Goal: Task Accomplishment & Management: Manage account settings

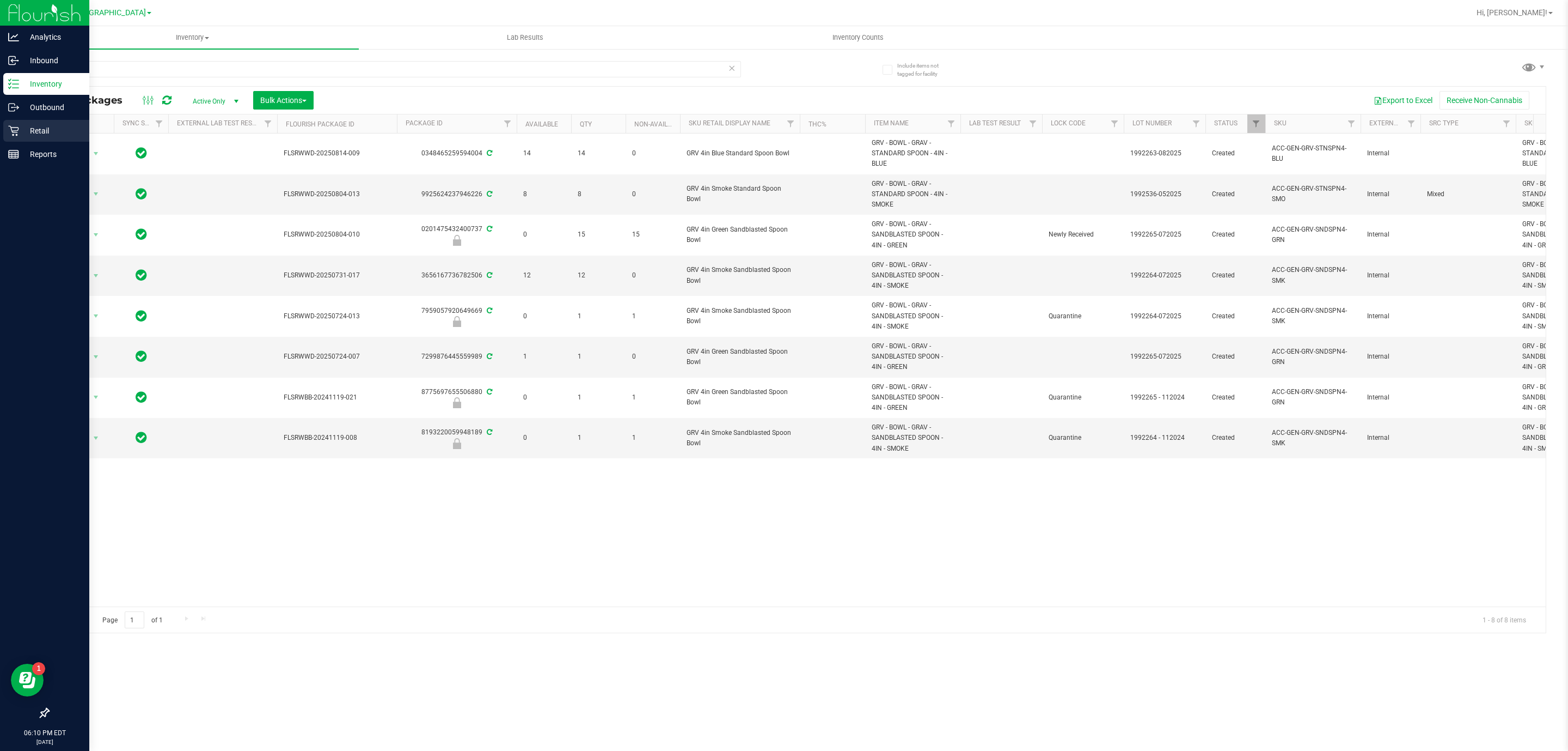
click at [37, 128] on p "Retail" at bounding box center [51, 130] width 65 height 13
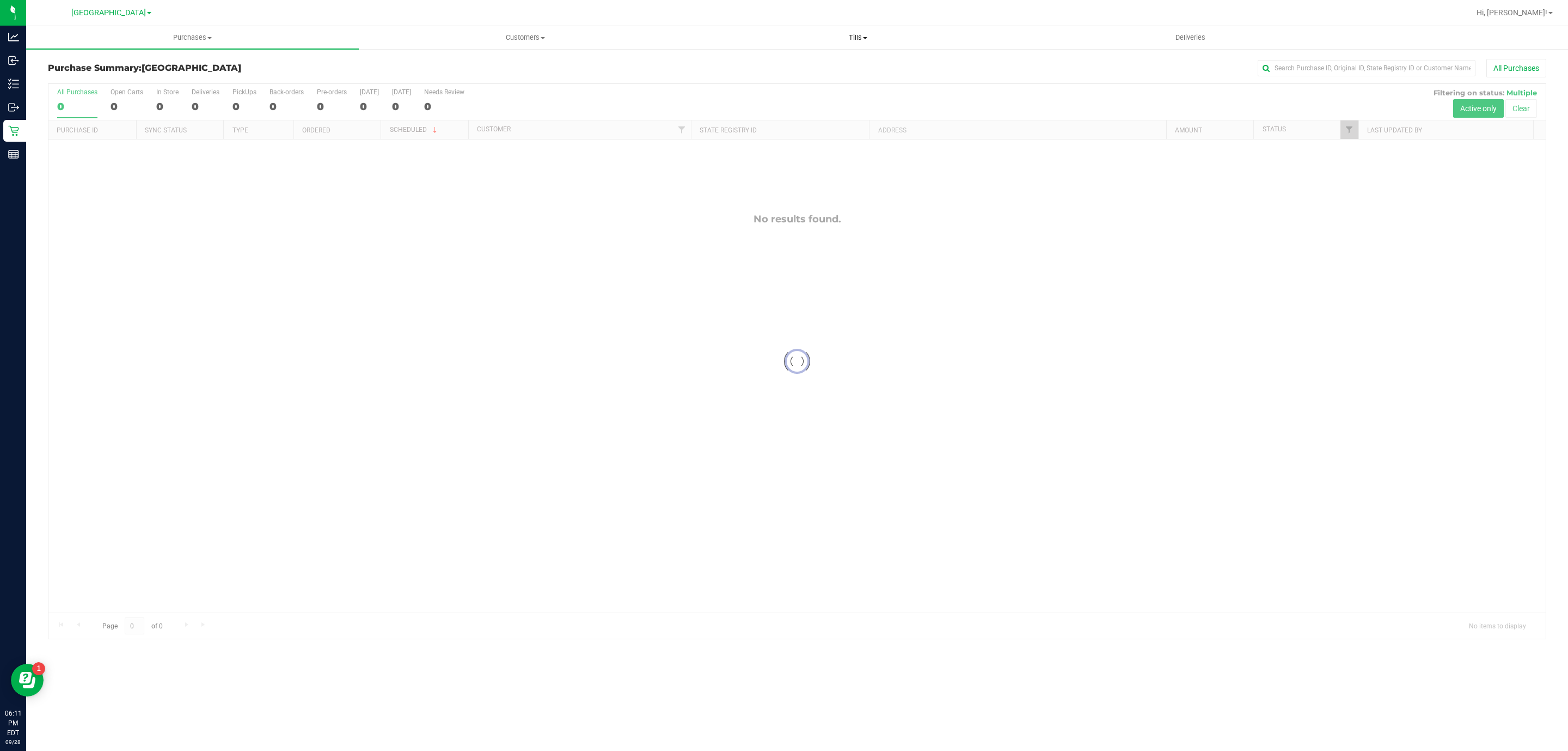
click at [859, 38] on span "Tills" at bounding box center [858, 38] width 332 height 10
click at [838, 65] on li "Manage tills" at bounding box center [858, 65] width 333 height 13
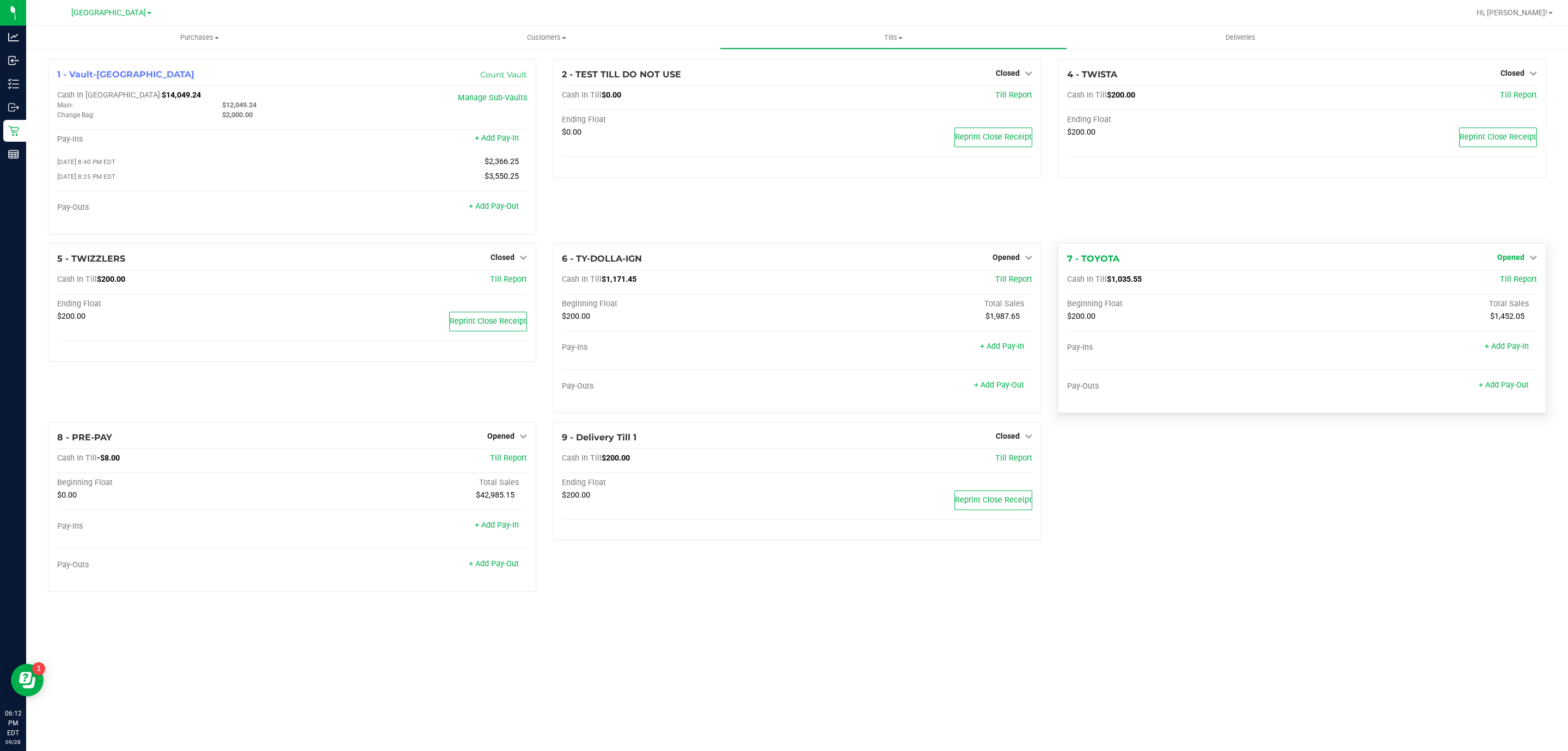
click at [1500, 257] on span "Opened" at bounding box center [1511, 257] width 27 height 9
click at [1518, 284] on link "Close Till" at bounding box center [1512, 280] width 29 height 9
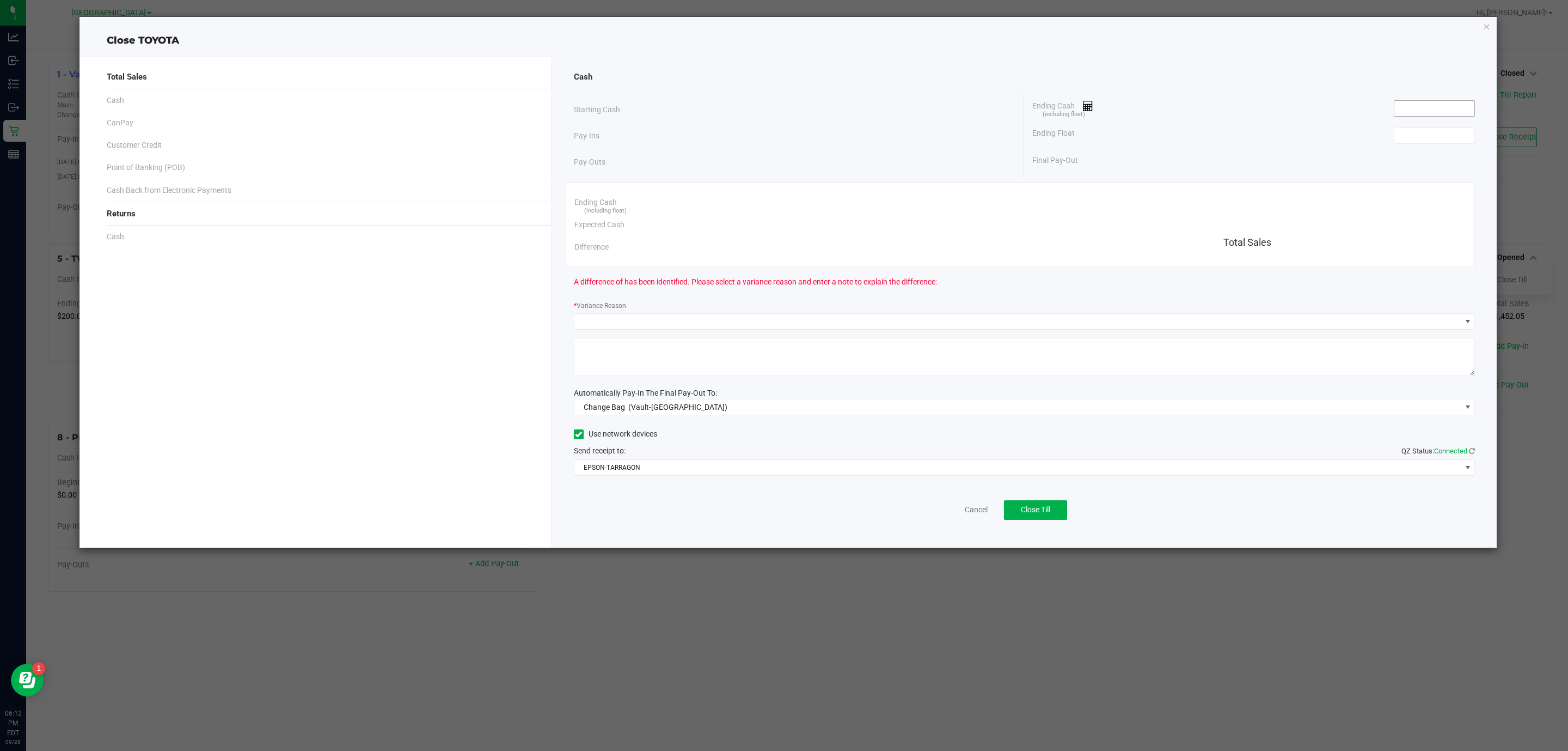
click at [1423, 113] on input at bounding box center [1434, 108] width 80 height 15
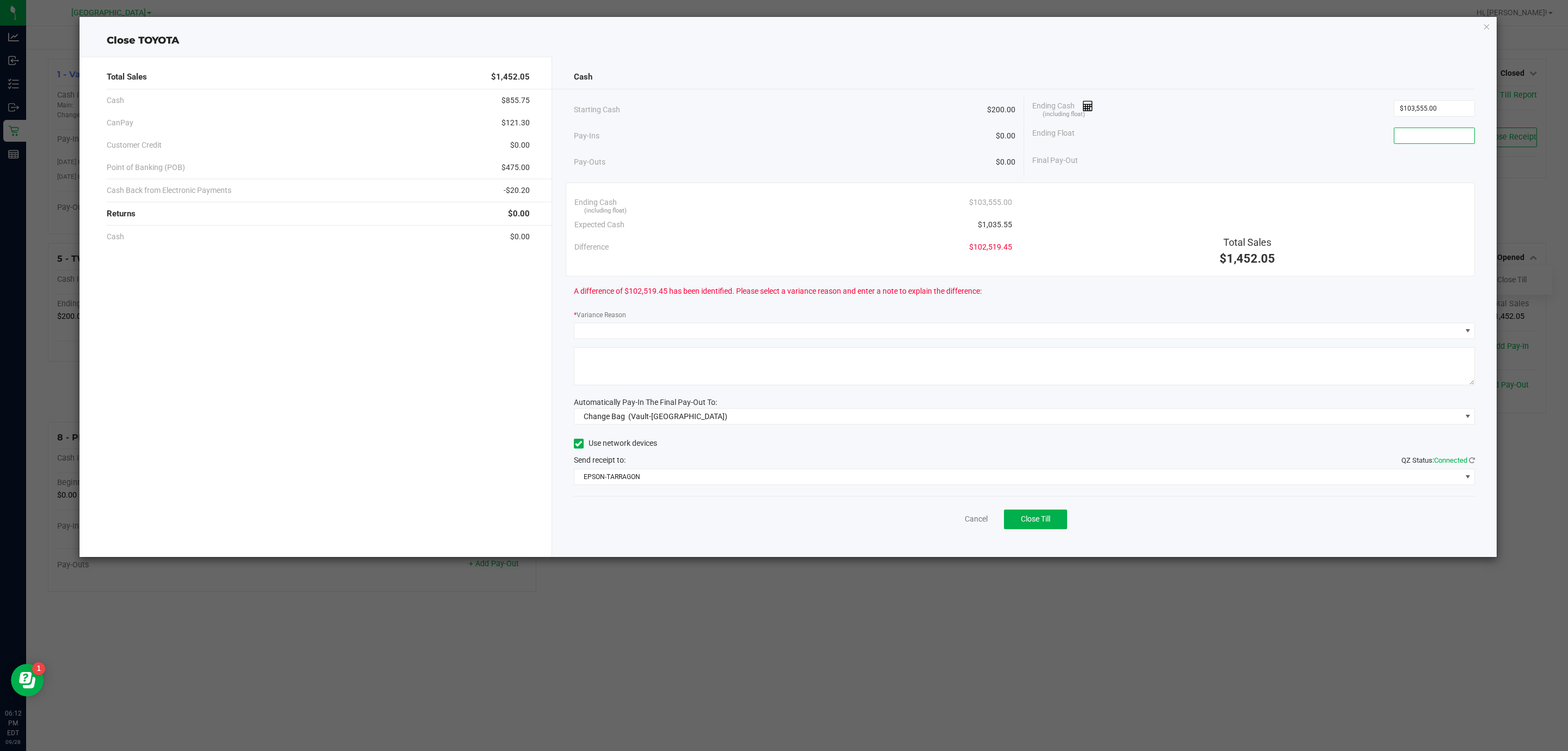
click at [1431, 136] on input at bounding box center [1434, 135] width 80 height 15
click at [1449, 108] on input "103555" at bounding box center [1434, 108] width 80 height 15
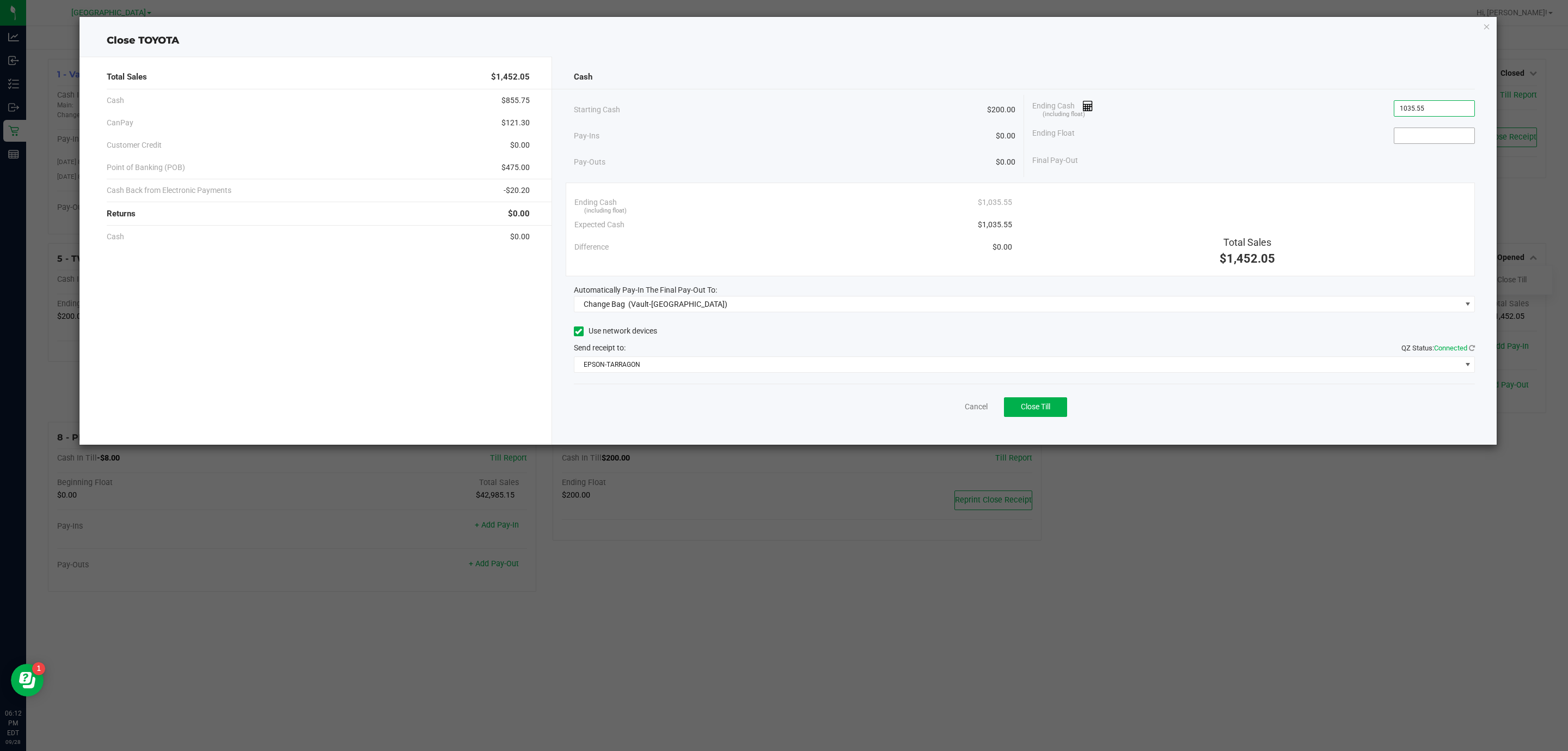
type input "$1,035.55"
click at [1428, 135] on input at bounding box center [1434, 135] width 80 height 15
type input "$200.00"
click at [1174, 89] on div at bounding box center [1013, 89] width 923 height 1
click at [850, 319] on div "Cash Starting Cash $200.00 Pay-Ins $0.00 Pay-Outs $0.00 Ending Cash (including …" at bounding box center [1024, 250] width 945 height 388
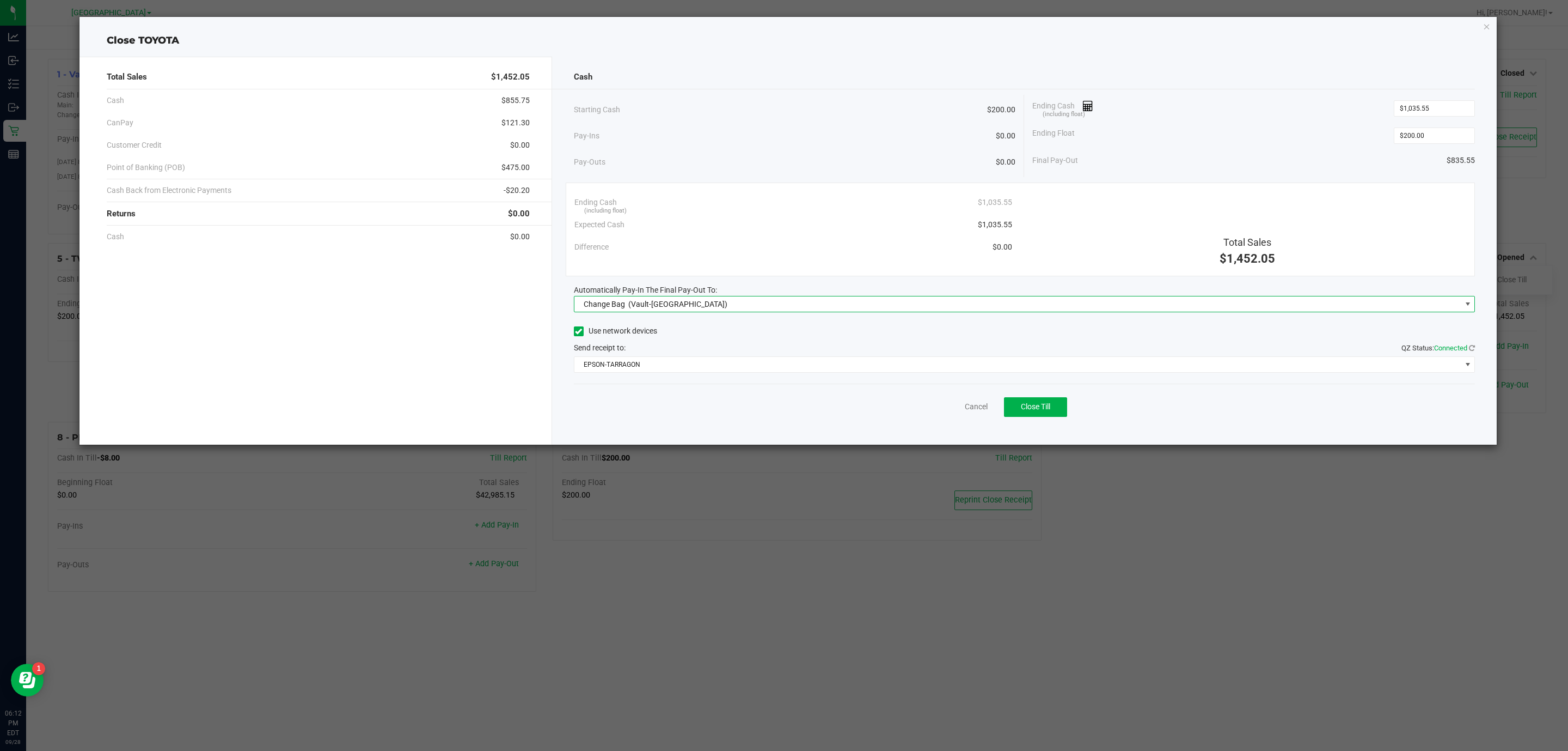
click at [843, 303] on span "Change Bag (Vault-Boynton Beach)" at bounding box center [1018, 304] width 887 height 15
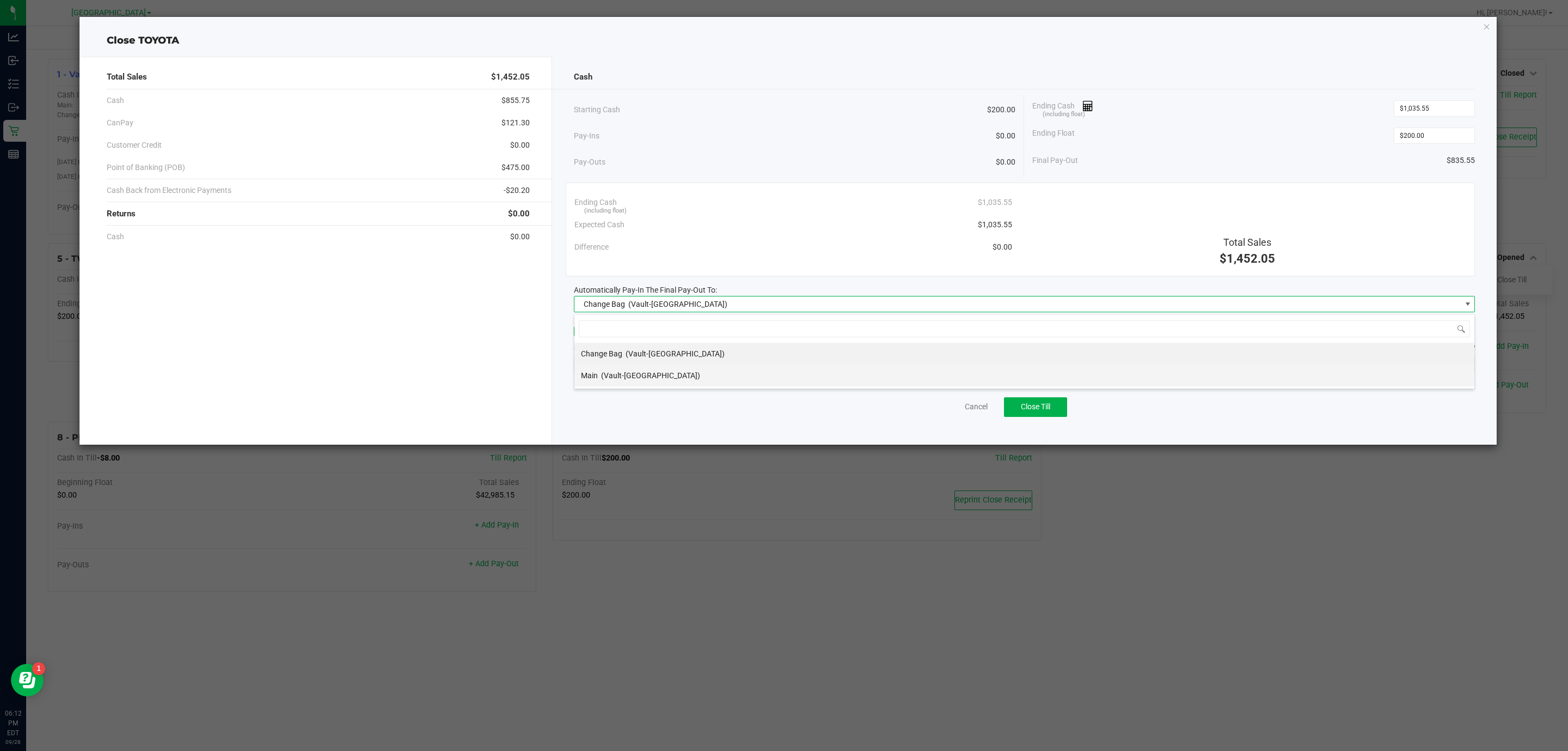
click at [657, 373] on span "(Vault-Boynton Beach)" at bounding box center [650, 375] width 99 height 9
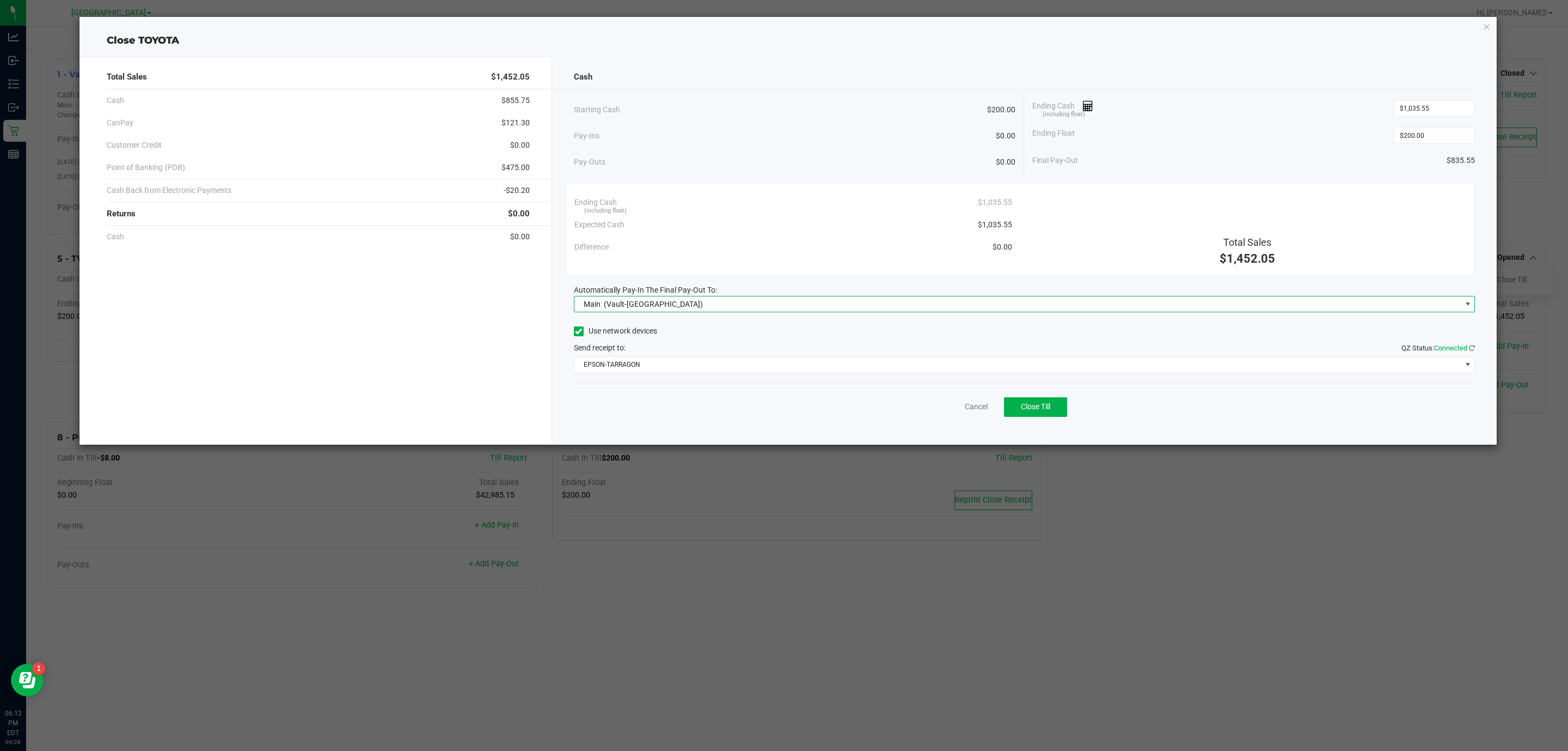
click at [757, 216] on div "Expected Cash $1,035.55" at bounding box center [793, 225] width 438 height 23
click at [1020, 417] on button "Close Till" at bounding box center [1035, 407] width 63 height 19
click at [959, 407] on link "Dismiss" at bounding box center [952, 406] width 26 height 12
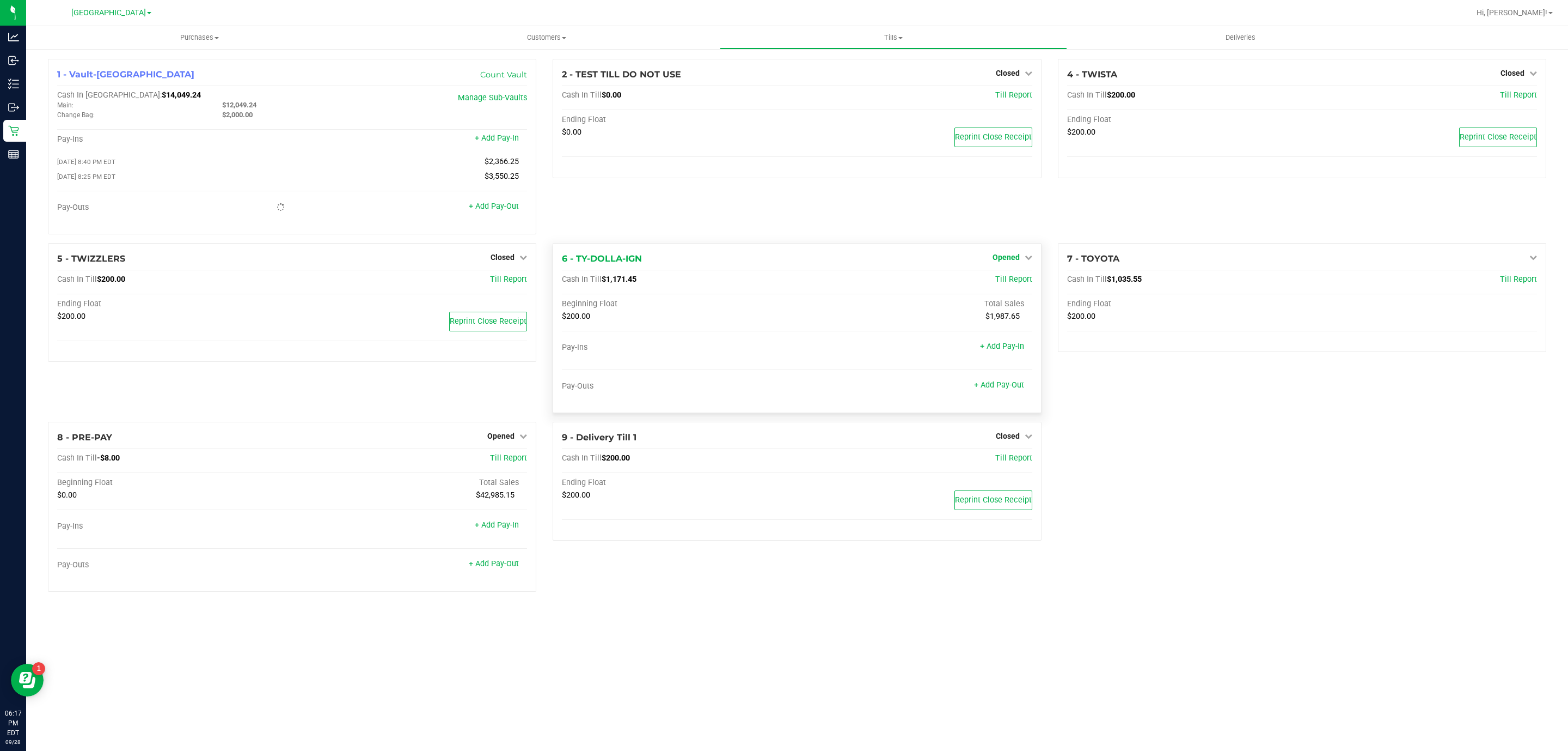
click at [1003, 261] on span "Opened" at bounding box center [1006, 257] width 27 height 9
click at [1017, 283] on link "Close Till" at bounding box center [1007, 280] width 29 height 9
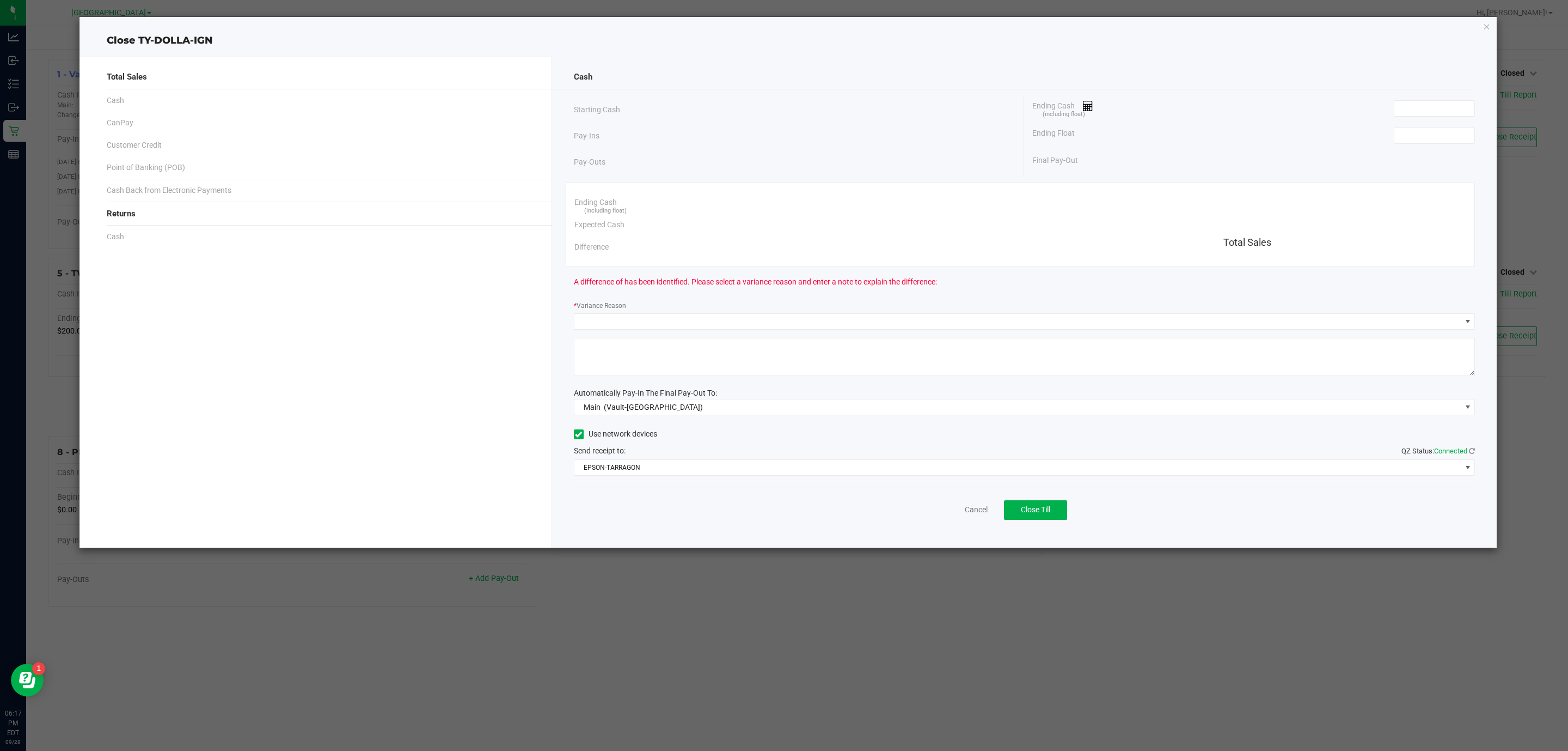
click at [1420, 99] on div "Ending Cash (including float)" at bounding box center [1253, 108] width 443 height 27
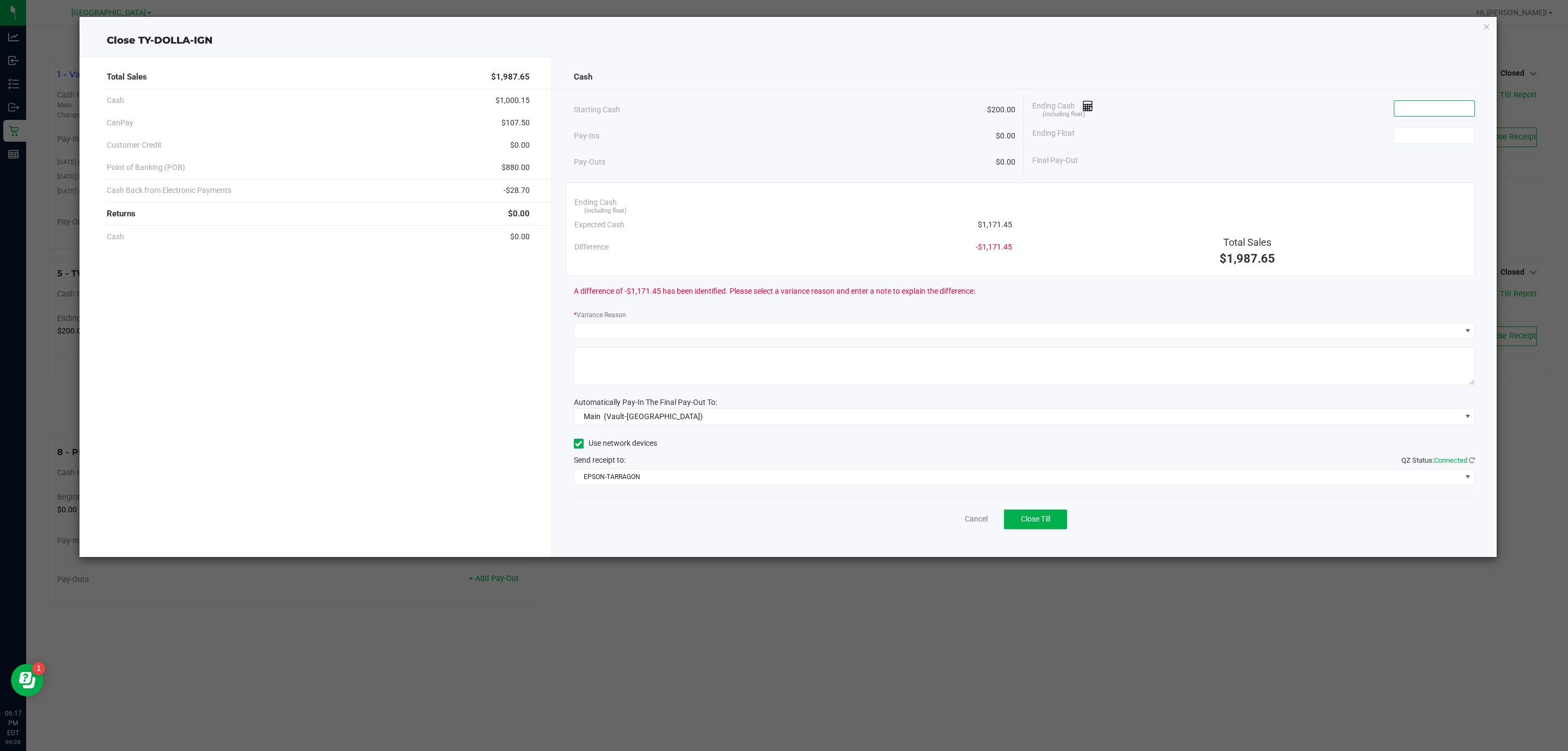
click at [1424, 104] on input at bounding box center [1434, 108] width 80 height 15
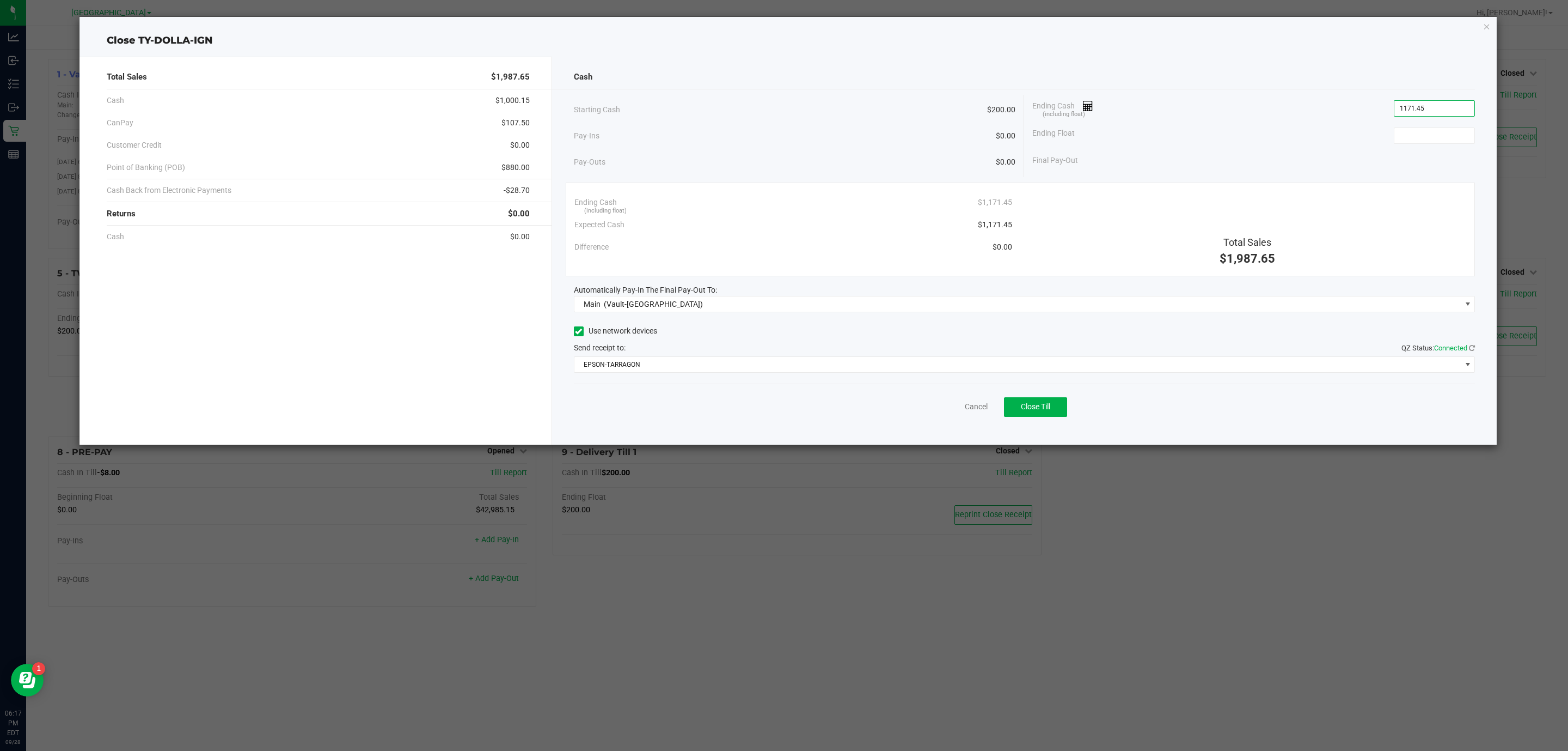
type input "$1,171.45"
type input "$200.00"
drag, startPoint x: 1253, startPoint y: 187, endPoint x: 1259, endPoint y: 186, distance: 6.1
click at [1253, 187] on div "Ending Cash (including float) $1,171.45 Expected Cash $1,171.45 Difference $0.0…" at bounding box center [1020, 230] width 910 height 94
click at [1031, 405] on span "Close Till" at bounding box center [1035, 406] width 29 height 9
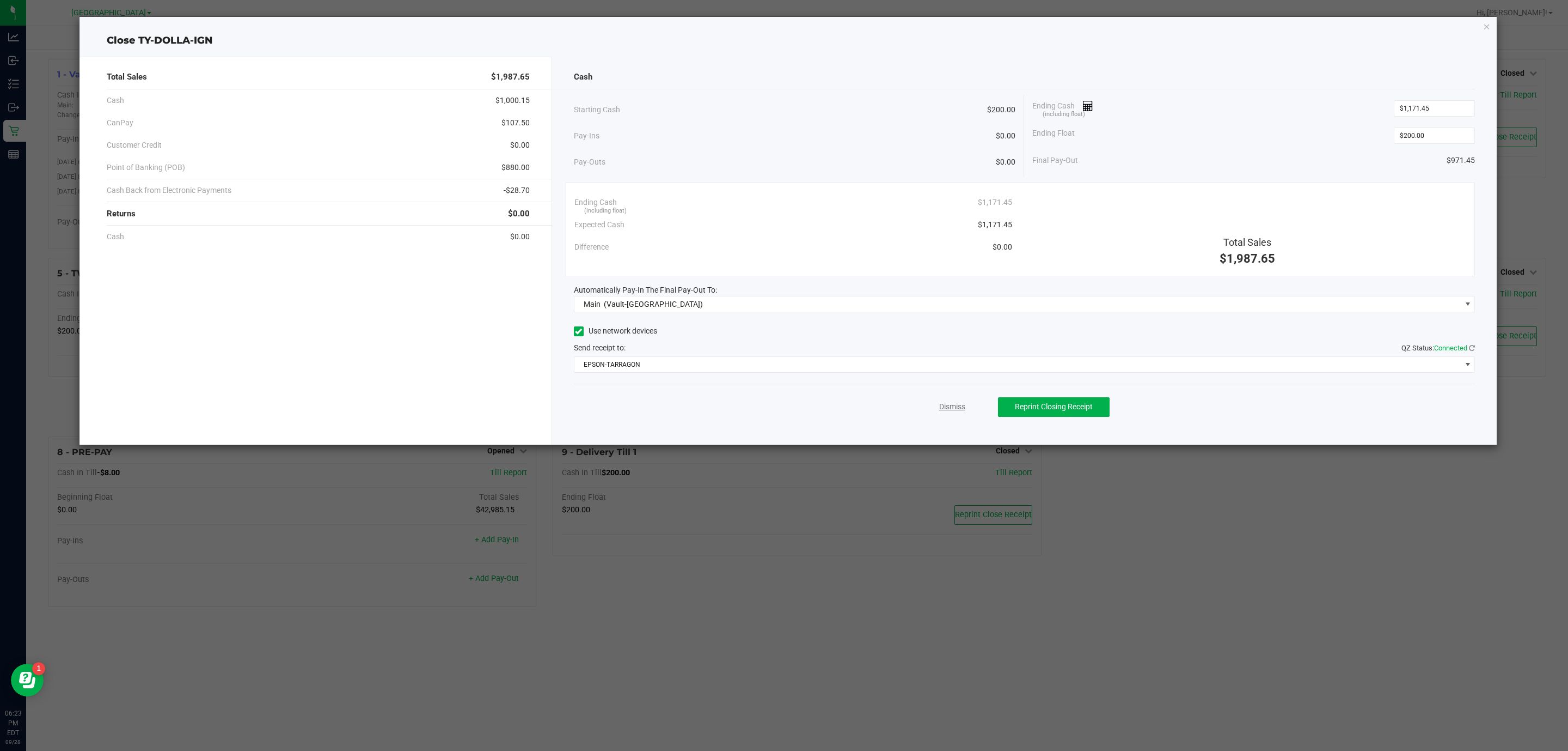
click at [953, 412] on link "Dismiss" at bounding box center [952, 406] width 26 height 12
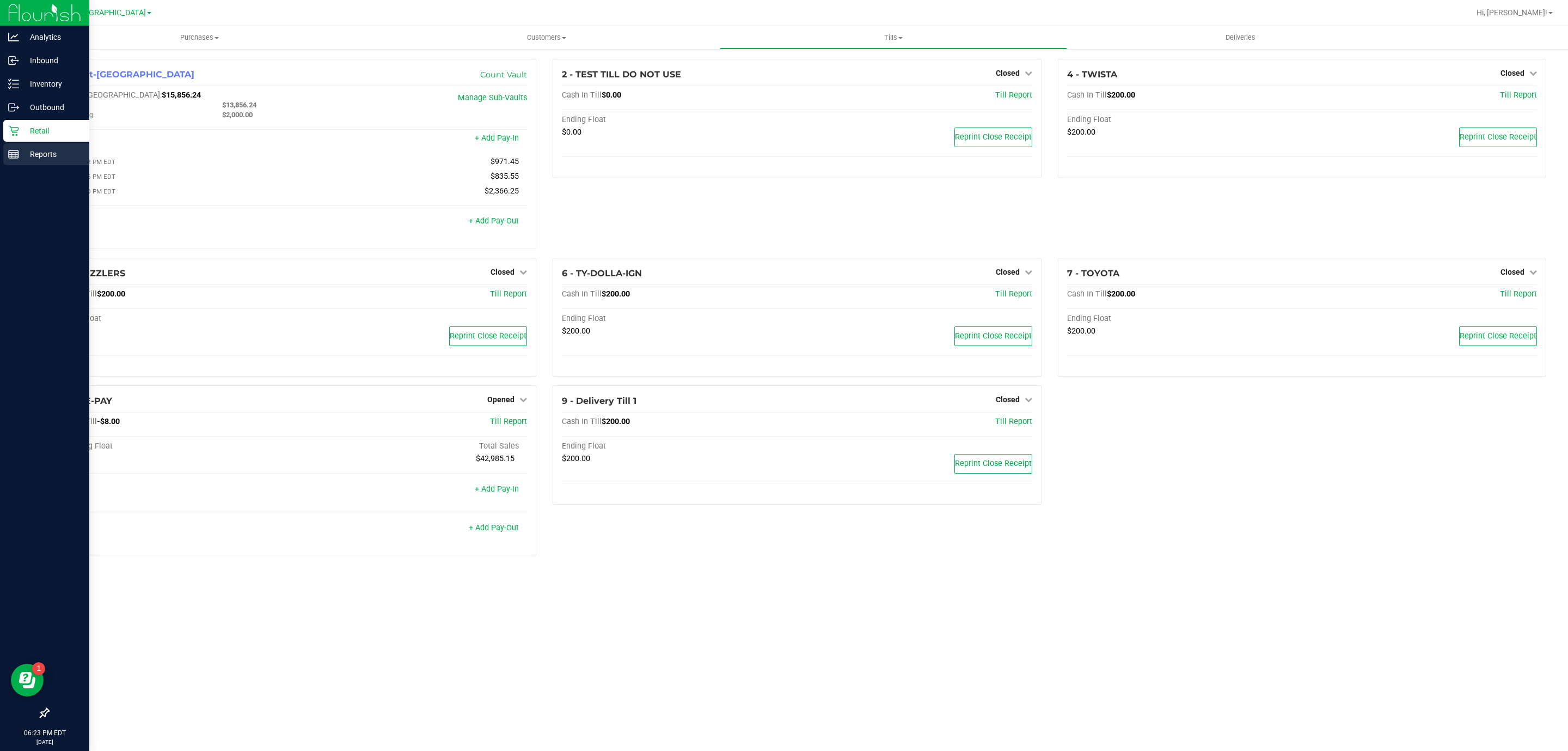
click at [51, 152] on p "Reports" at bounding box center [51, 153] width 65 height 13
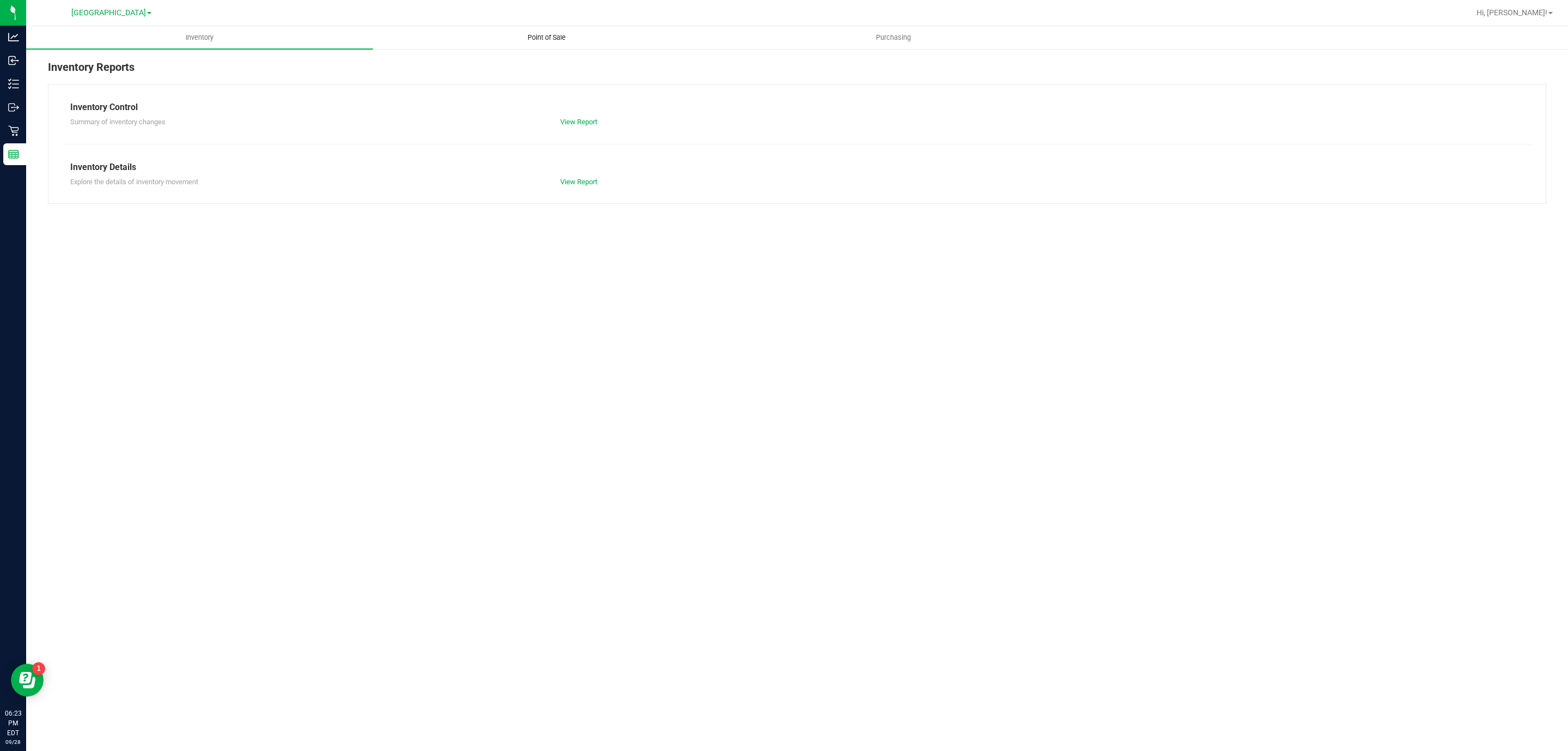
click at [539, 48] on uib-tab-heading "Point of Sale" at bounding box center [547, 38] width 346 height 22
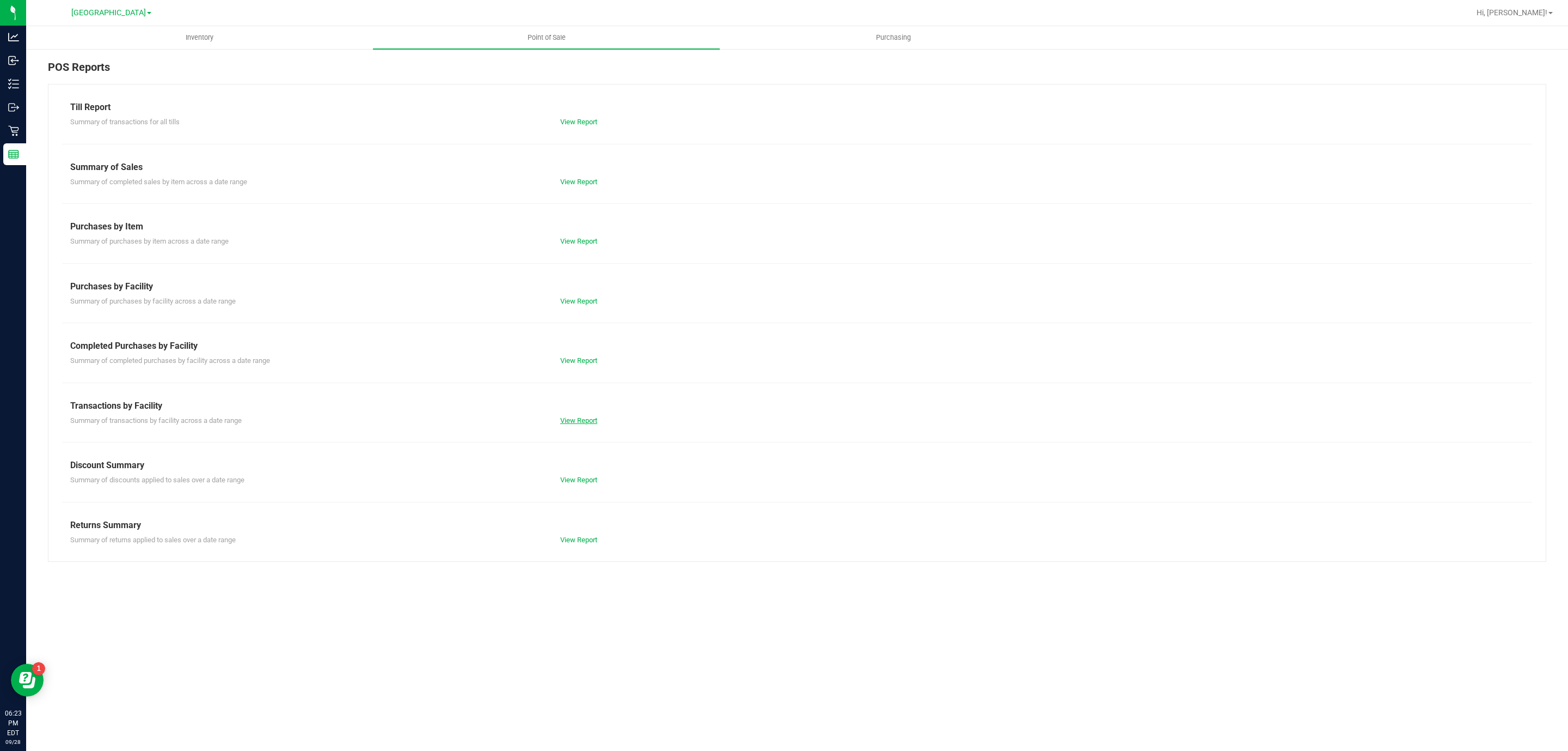
click at [579, 418] on link "View Report" at bounding box center [578, 420] width 37 height 8
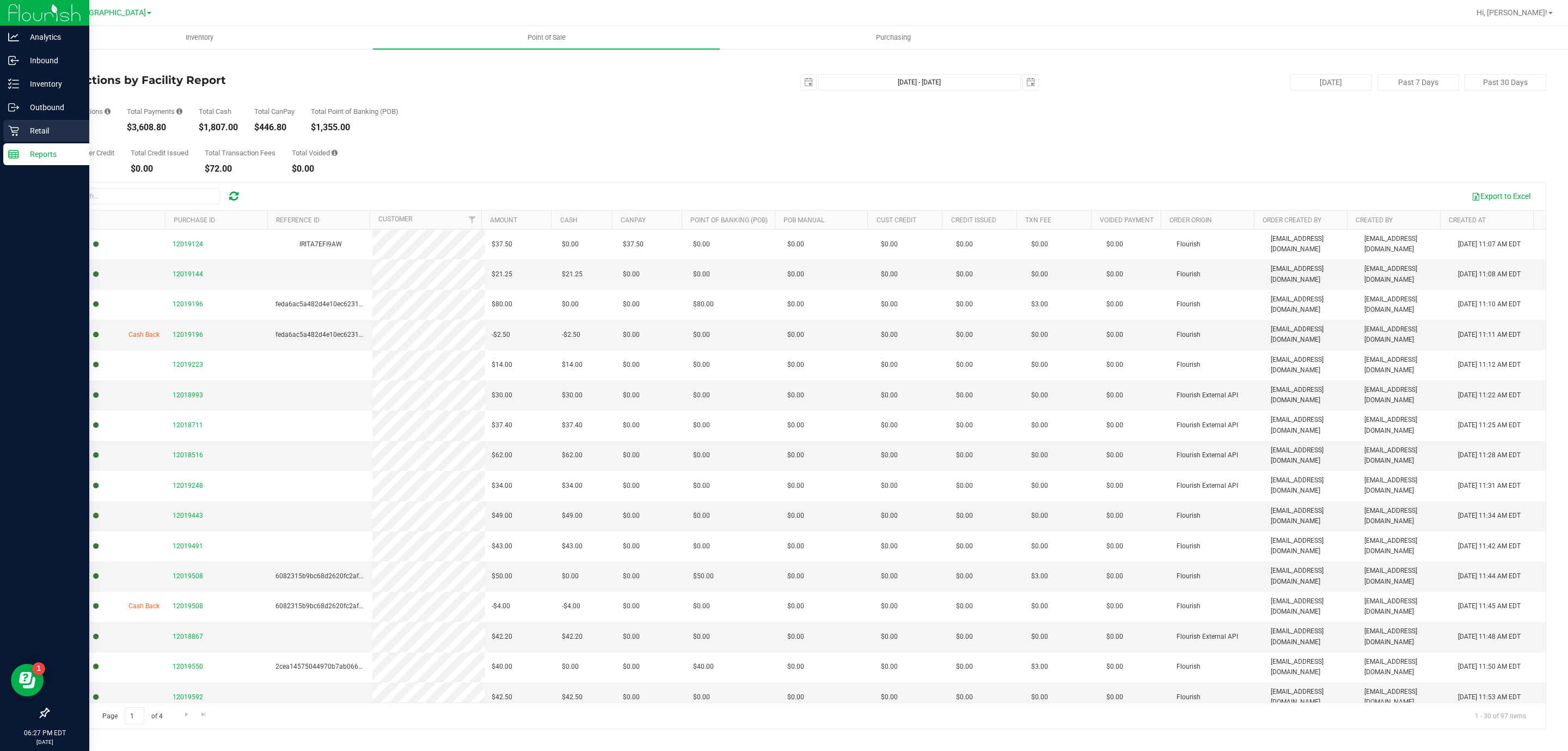
click at [23, 132] on p "Retail" at bounding box center [51, 130] width 65 height 13
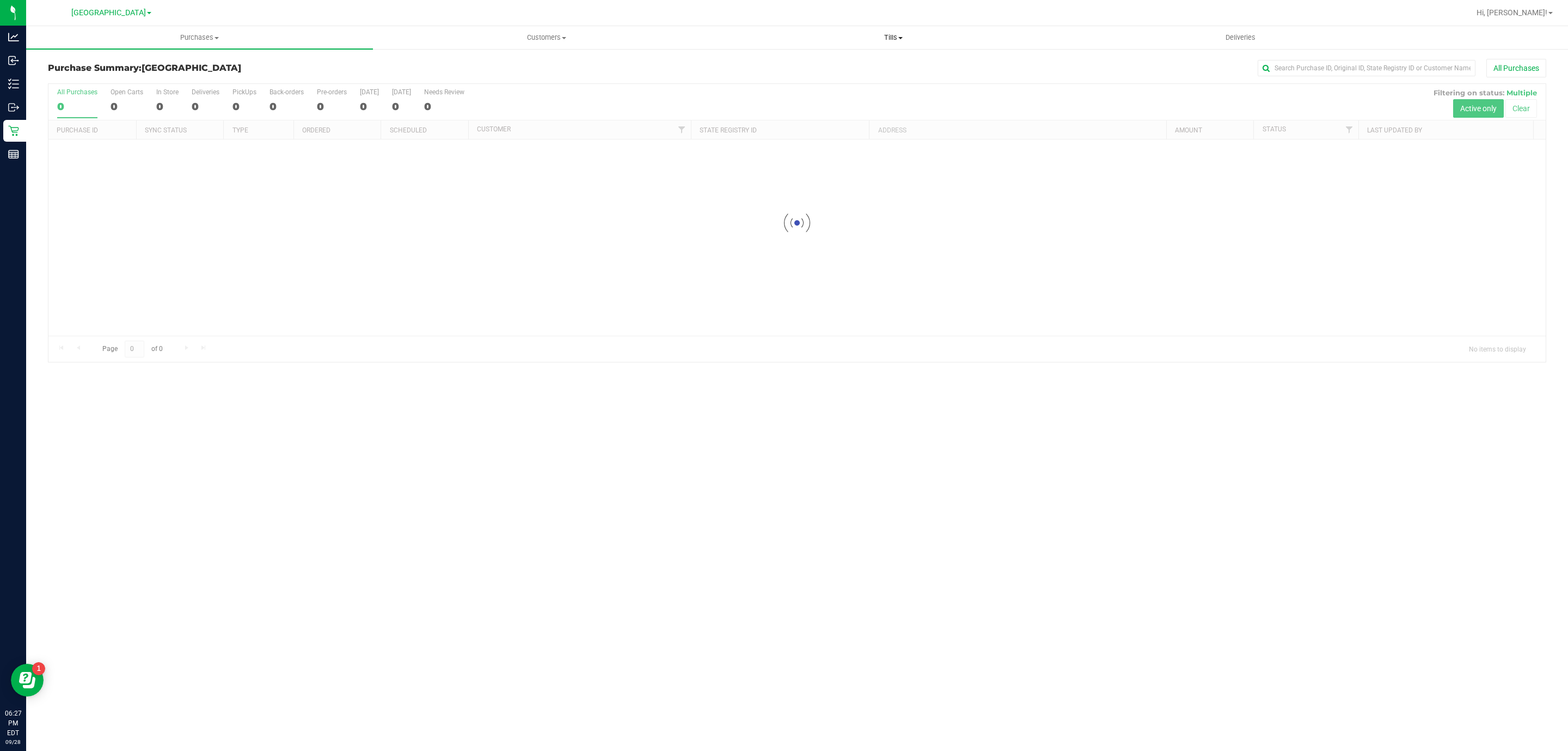
click at [890, 35] on span "Tills" at bounding box center [893, 38] width 346 height 10
click at [880, 77] on li "Reconcile e-payments" at bounding box center [893, 79] width 347 height 13
click at [880, 82] on li "Reconcile e-payments" at bounding box center [893, 79] width 347 height 13
click at [801, 82] on span "Reconcile e-payments" at bounding box center [774, 79] width 108 height 9
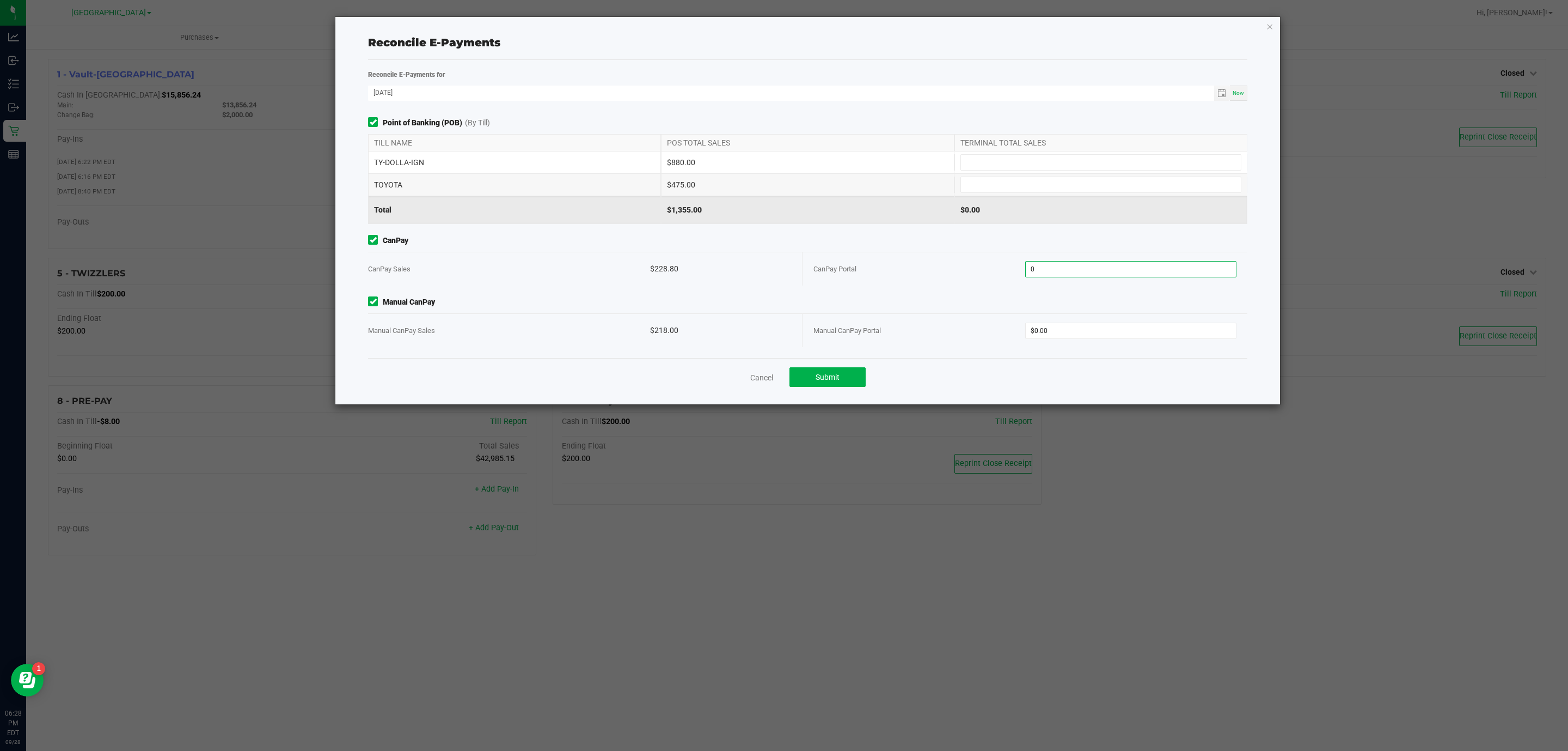
click at [1066, 271] on input "0" at bounding box center [1131, 269] width 211 height 15
type input "$228.80"
click at [1070, 324] on input "0" at bounding box center [1131, 330] width 211 height 15
type input "$218.00"
click at [944, 281] on div "CanPay Portal" at bounding box center [919, 269] width 212 height 33
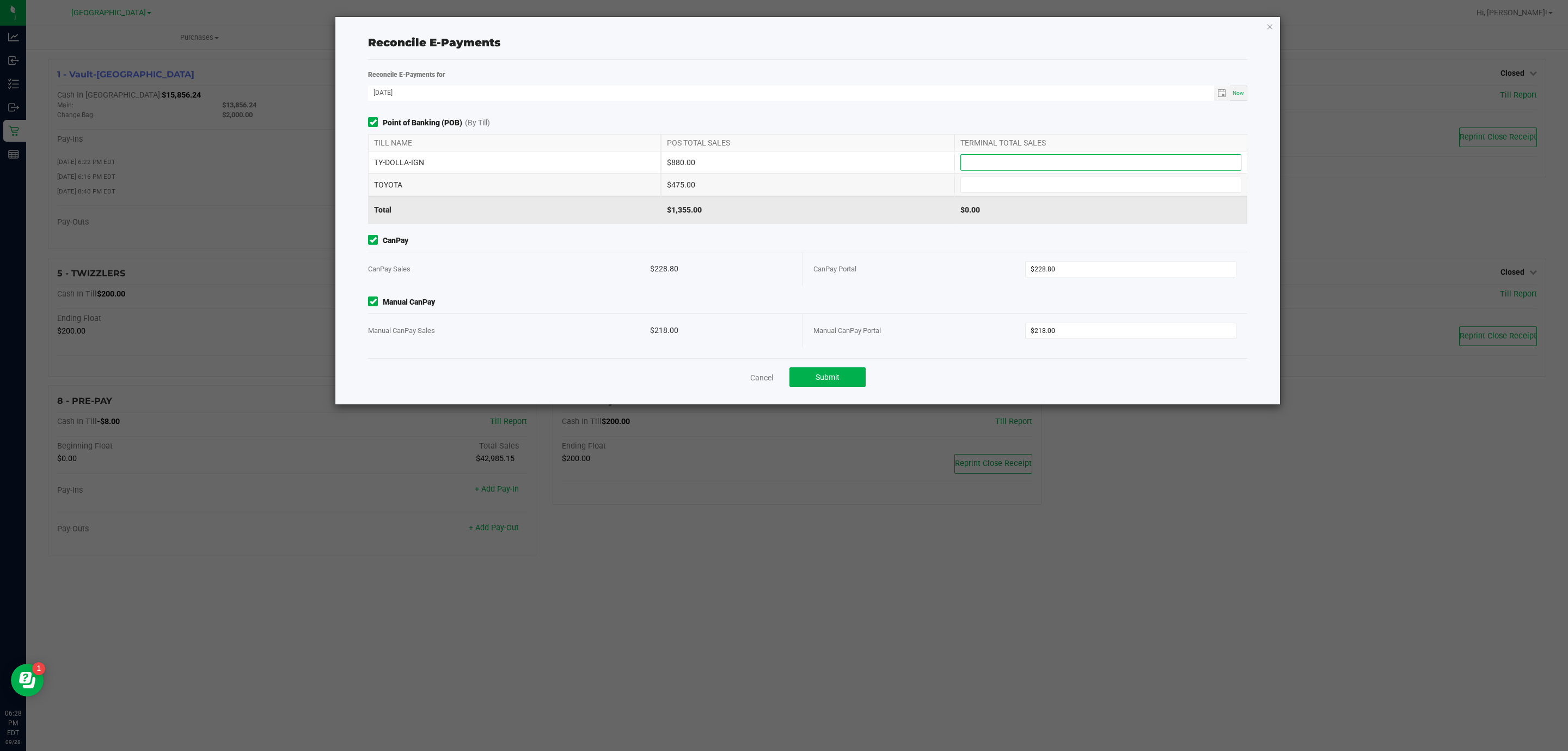
click at [992, 161] on input at bounding box center [1101, 162] width 280 height 15
type input "$880.00"
click at [1010, 185] on input at bounding box center [1101, 185] width 280 height 15
type input "$475.00"
click at [824, 381] on span "Submit" at bounding box center [827, 377] width 24 height 9
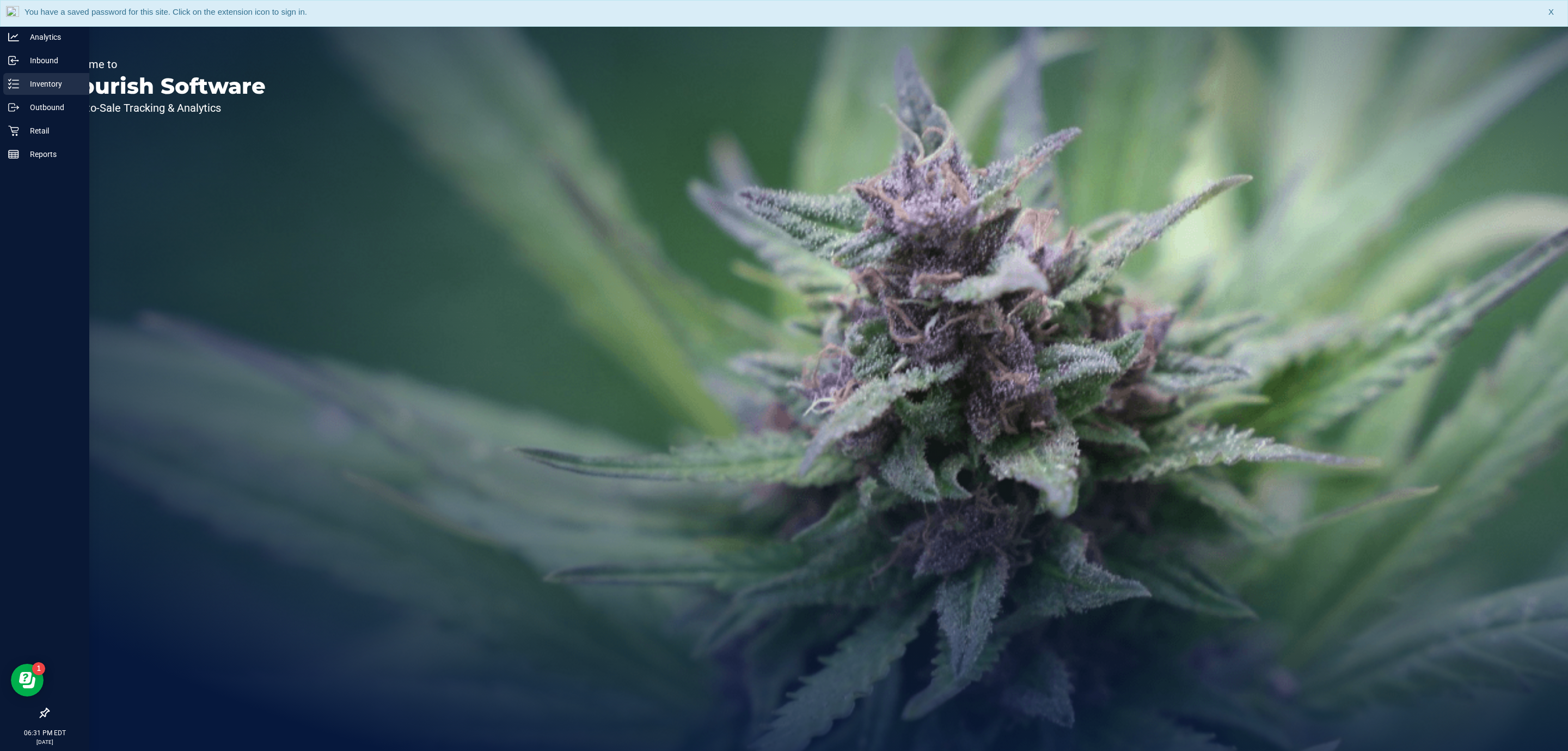
click at [25, 80] on p "Inventory" at bounding box center [51, 83] width 65 height 13
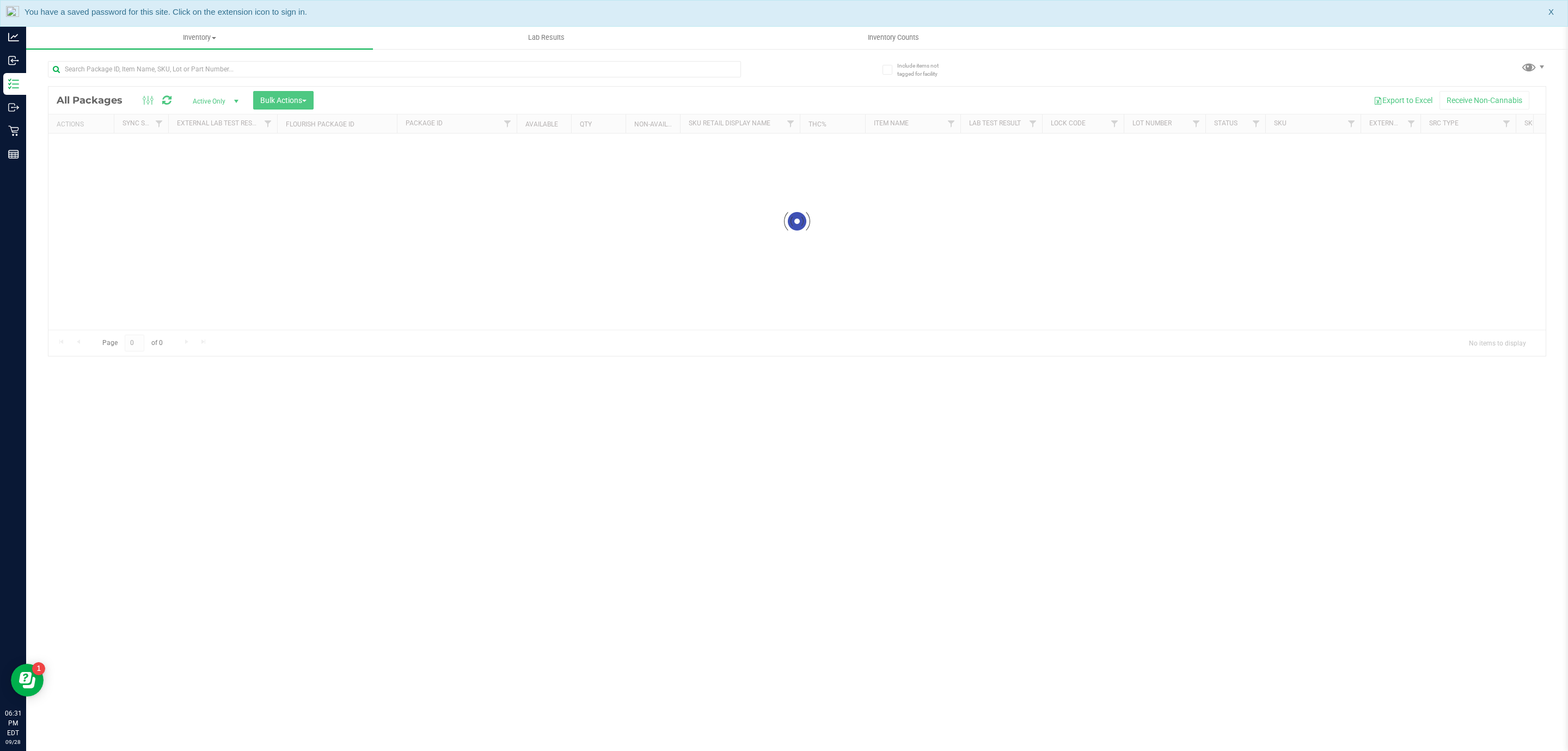
click at [198, 54] on div at bounding box center [422, 68] width 749 height 35
click at [201, 70] on input "text" at bounding box center [394, 69] width 693 height 16
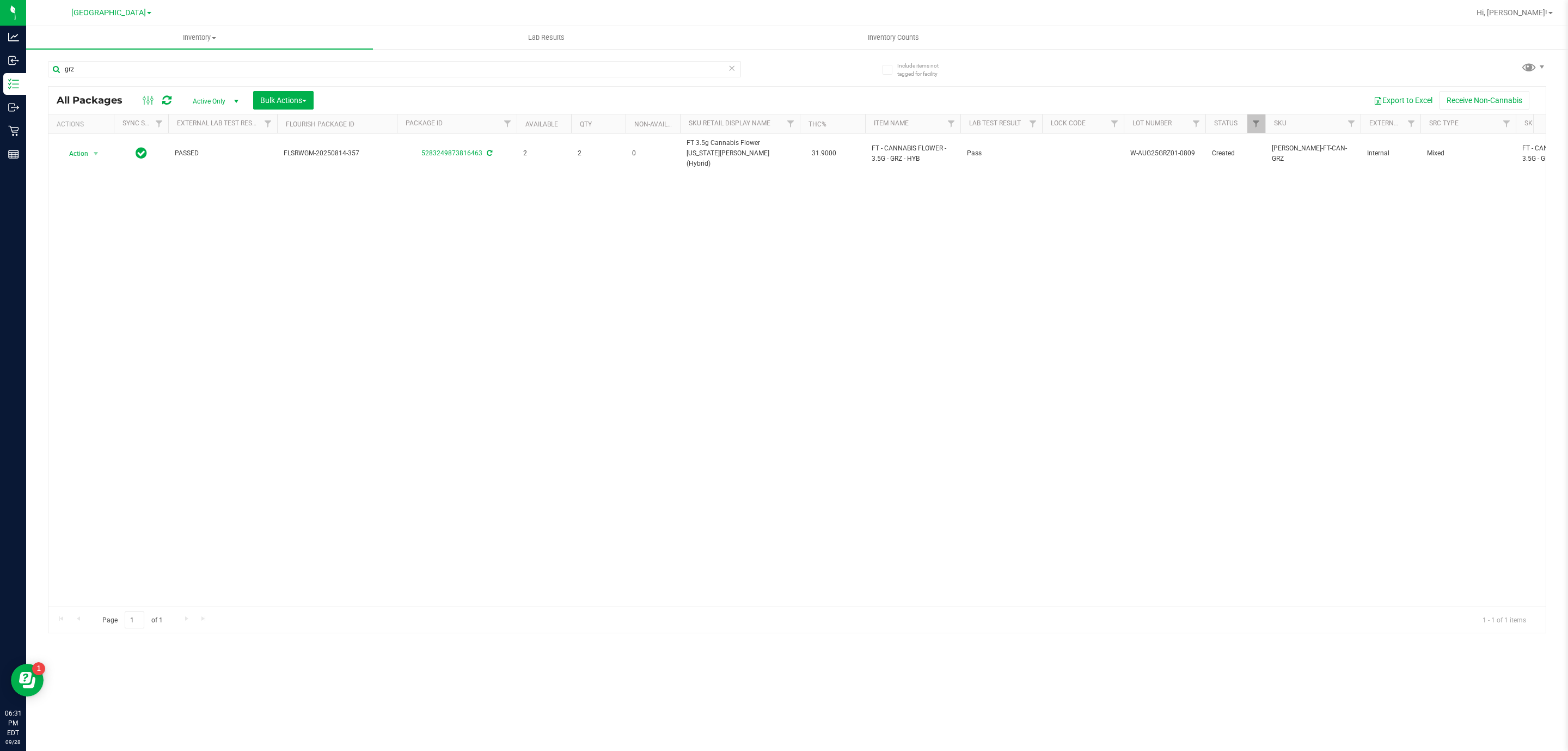
click at [412, 319] on div "Action Action Adjust qty Create package Edit attributes Global inventory Locate…" at bounding box center [797, 370] width 1497 height 473
click at [291, 65] on input "grz" at bounding box center [394, 69] width 693 height 16
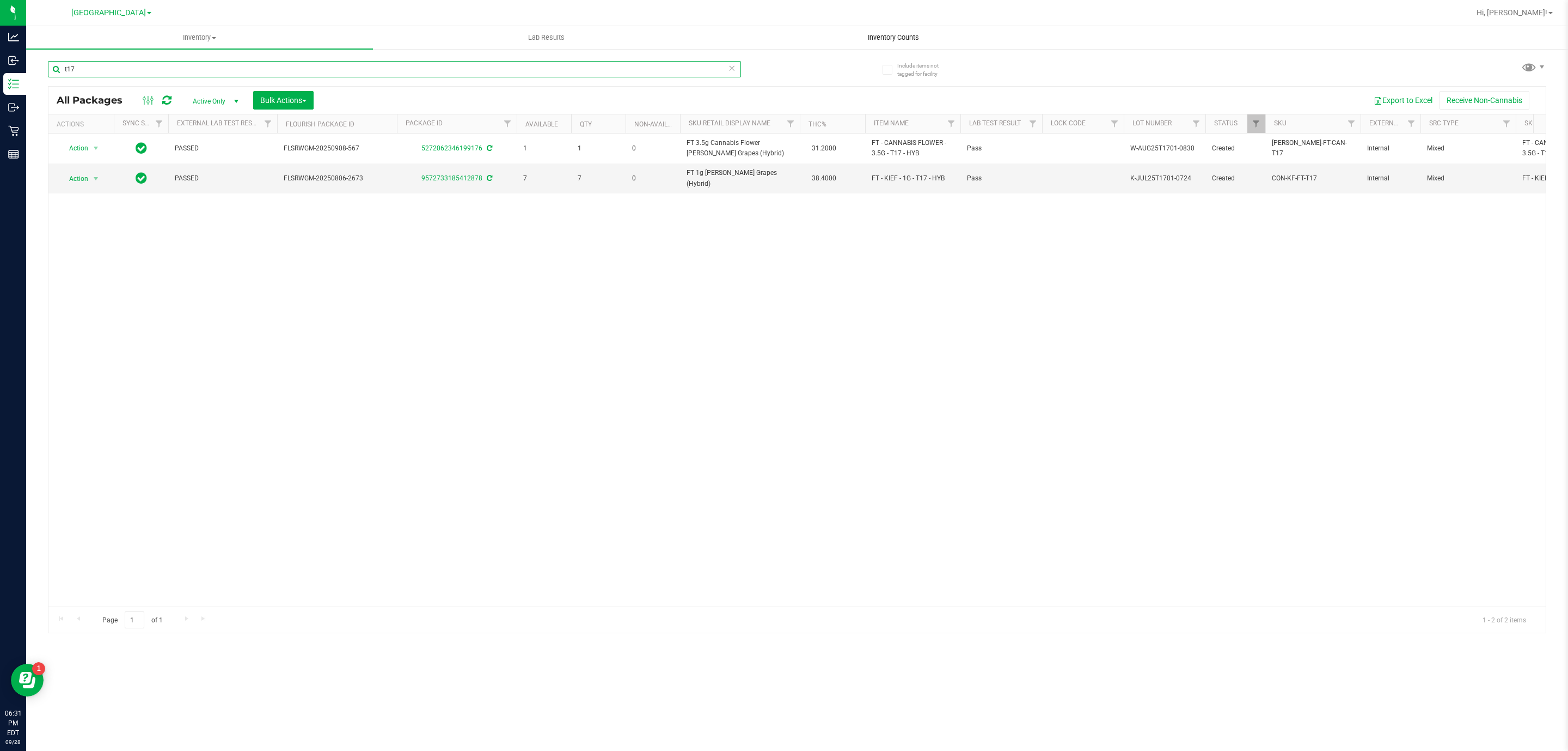
type input "t17"
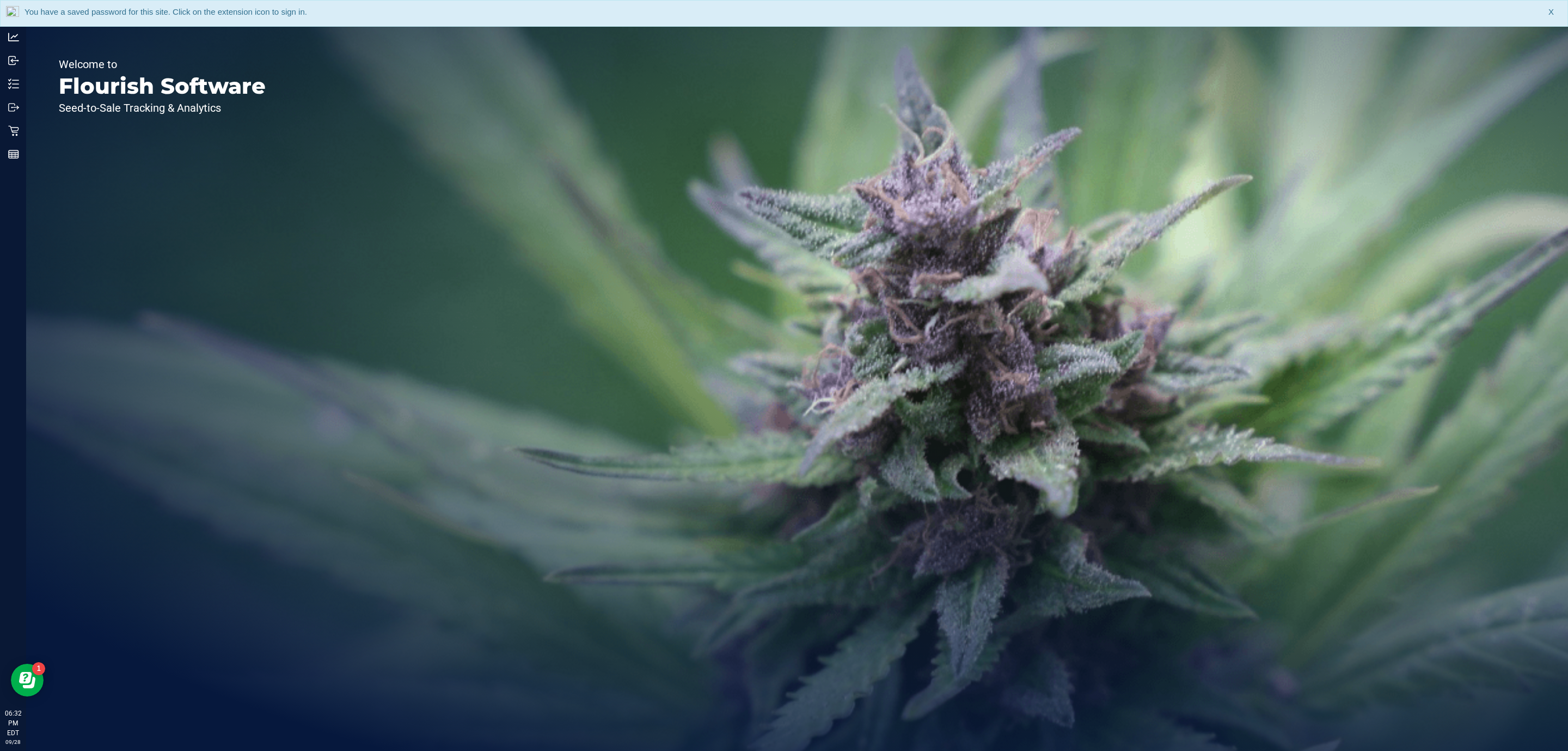
click at [1549, 13] on span "X" at bounding box center [1551, 12] width 5 height 13
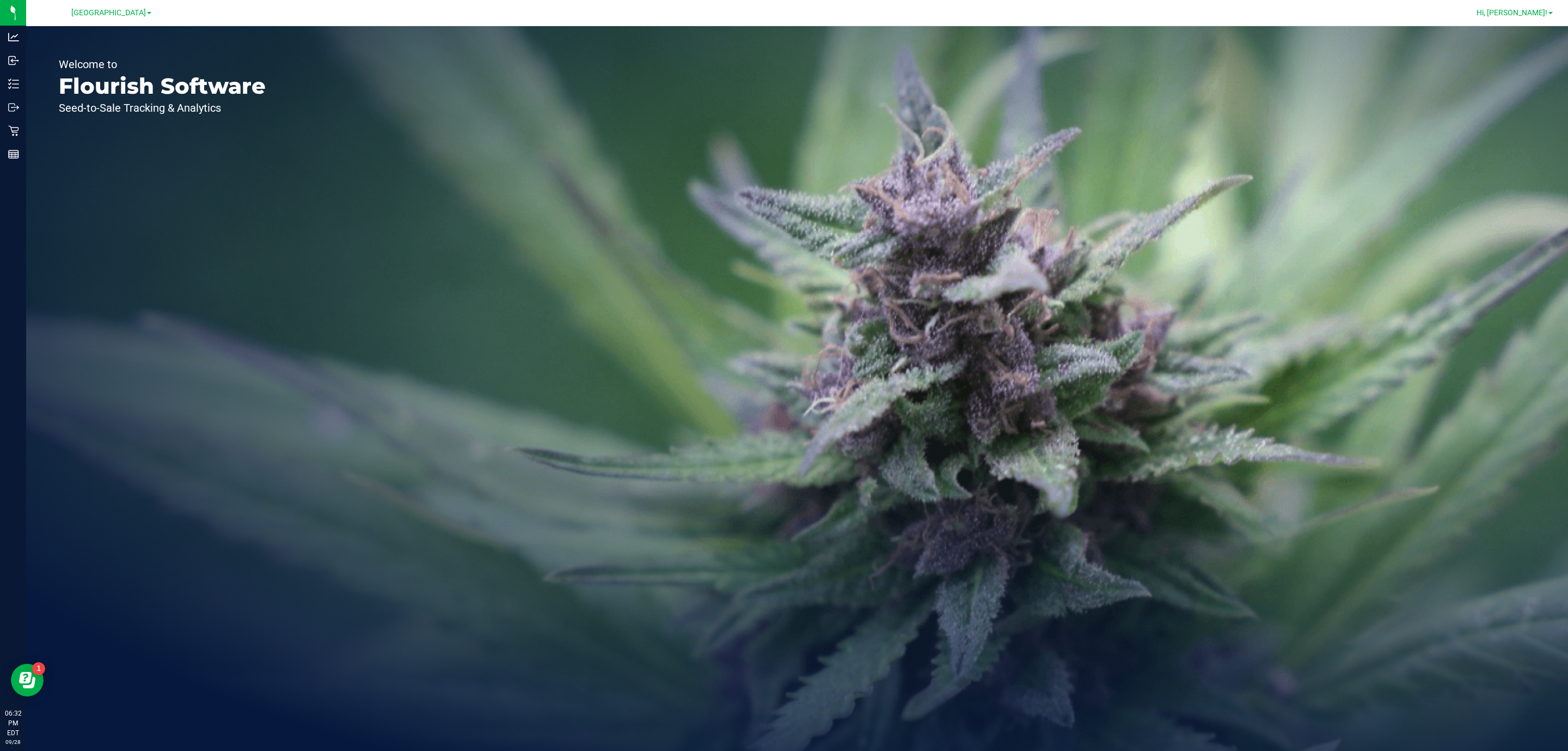
click at [1544, 15] on span "Hi, [PERSON_NAME]!" at bounding box center [1512, 12] width 71 height 9
click at [1522, 91] on span "Sign Out" at bounding box center [1511, 96] width 32 height 11
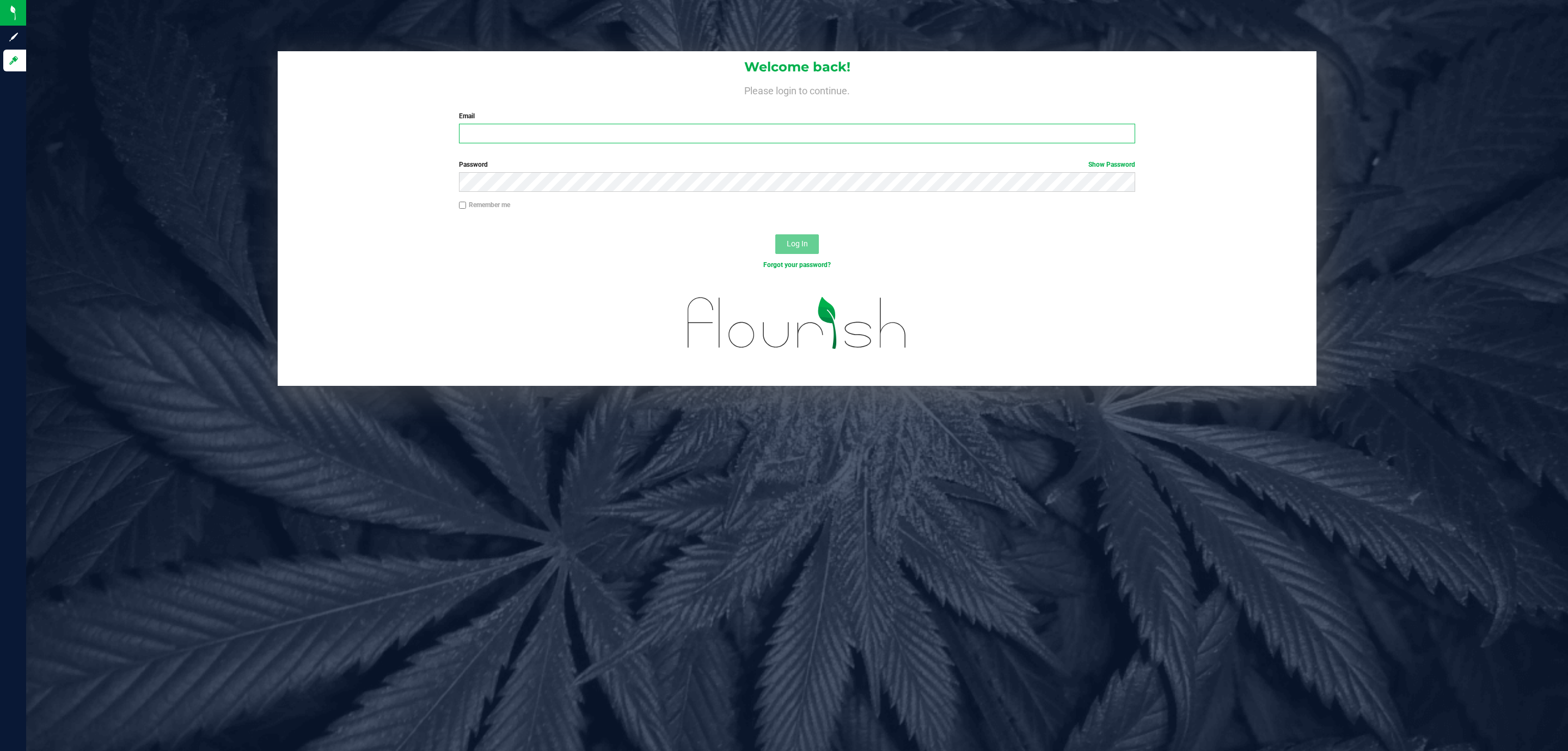
click at [933, 134] on input "Email" at bounding box center [797, 133] width 676 height 19
type input "[EMAIL_ADDRESS][DOMAIN_NAME]"
click at [775, 234] on button "Log In" at bounding box center [797, 244] width 44 height 19
